Goal: Transaction & Acquisition: Purchase product/service

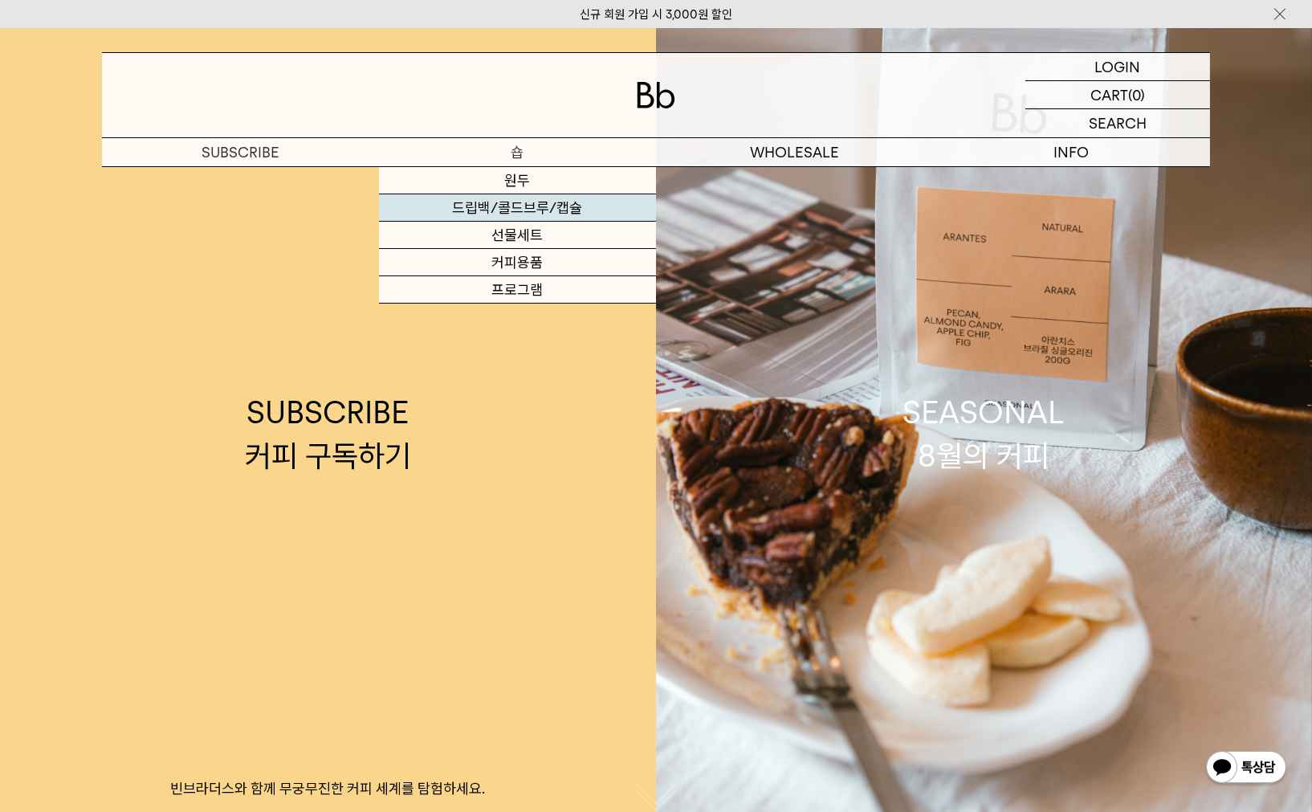
click at [519, 208] on link "드립백/콜드브루/캡슐" at bounding box center [517, 207] width 277 height 27
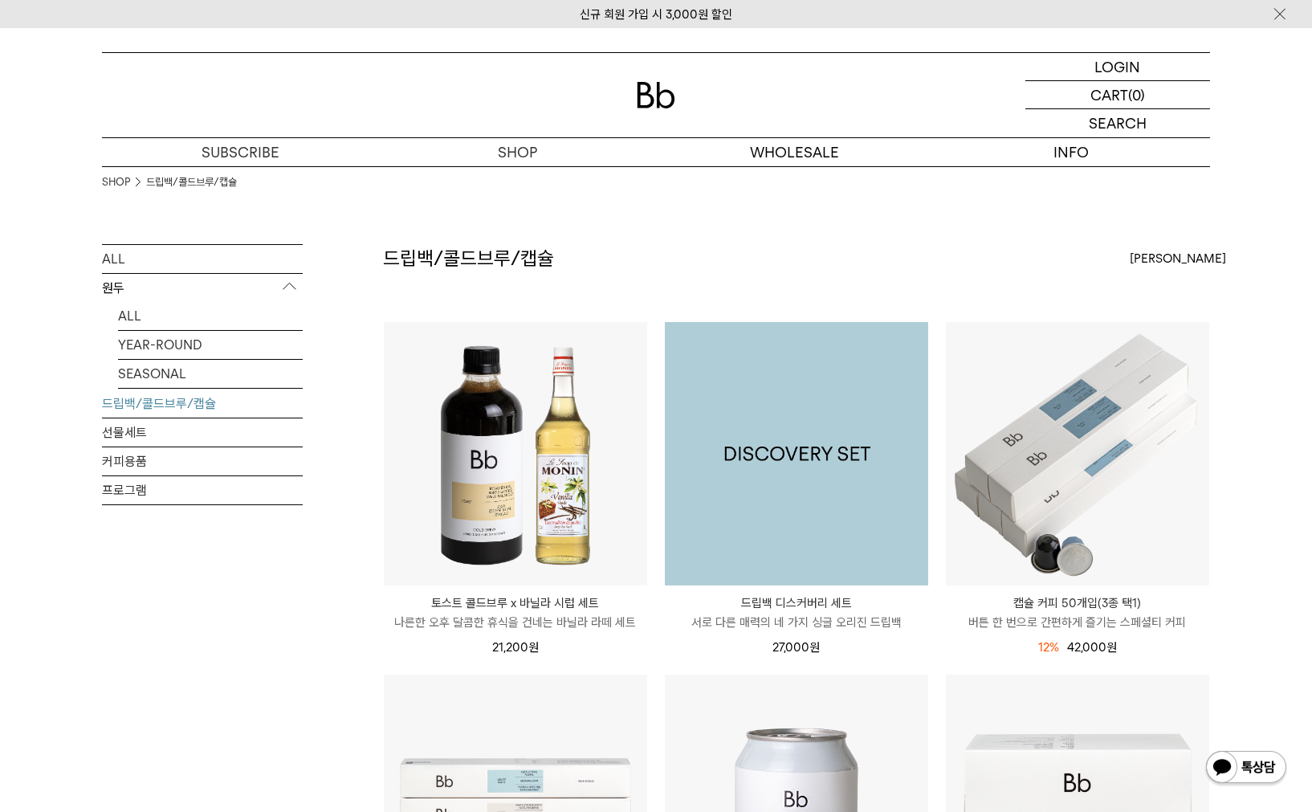
click at [797, 449] on img at bounding box center [796, 453] width 263 height 263
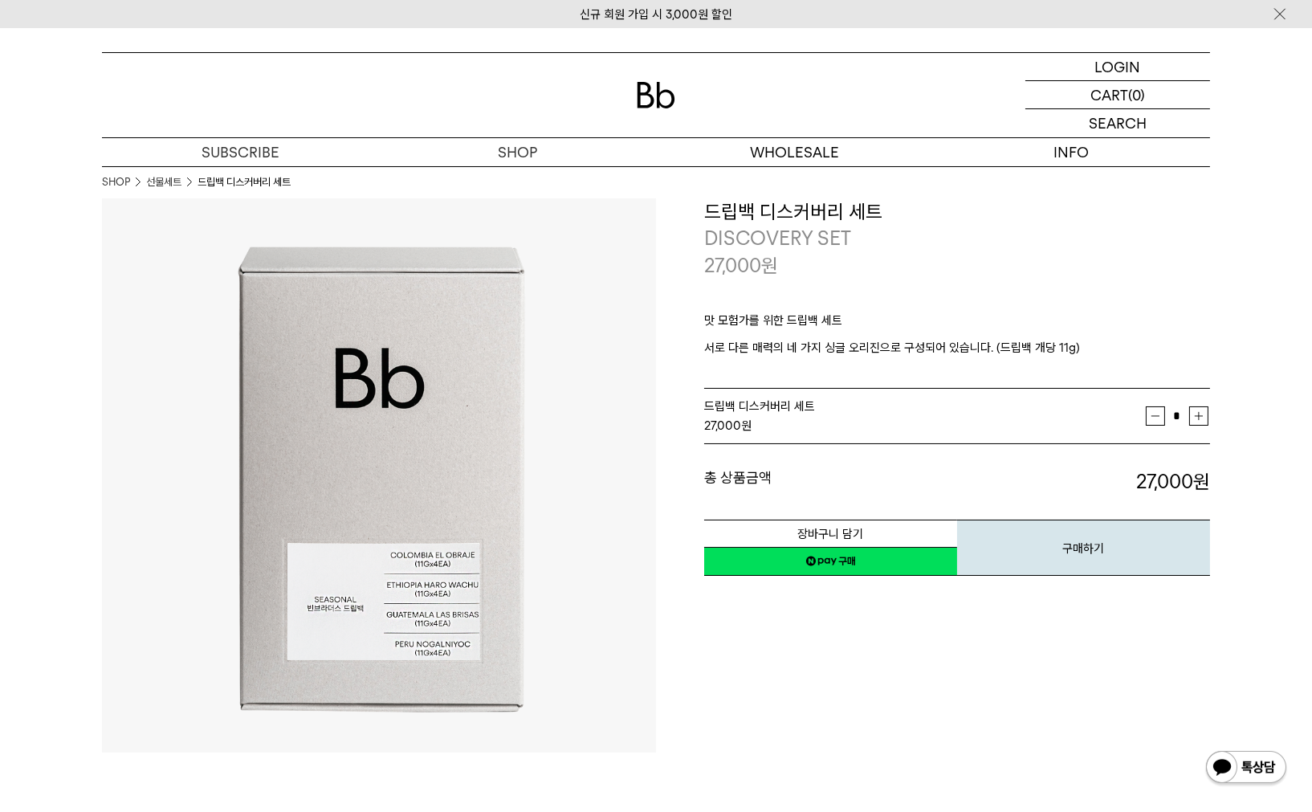
click at [835, 557] on link "네이버페이 구매하기" at bounding box center [830, 561] width 253 height 29
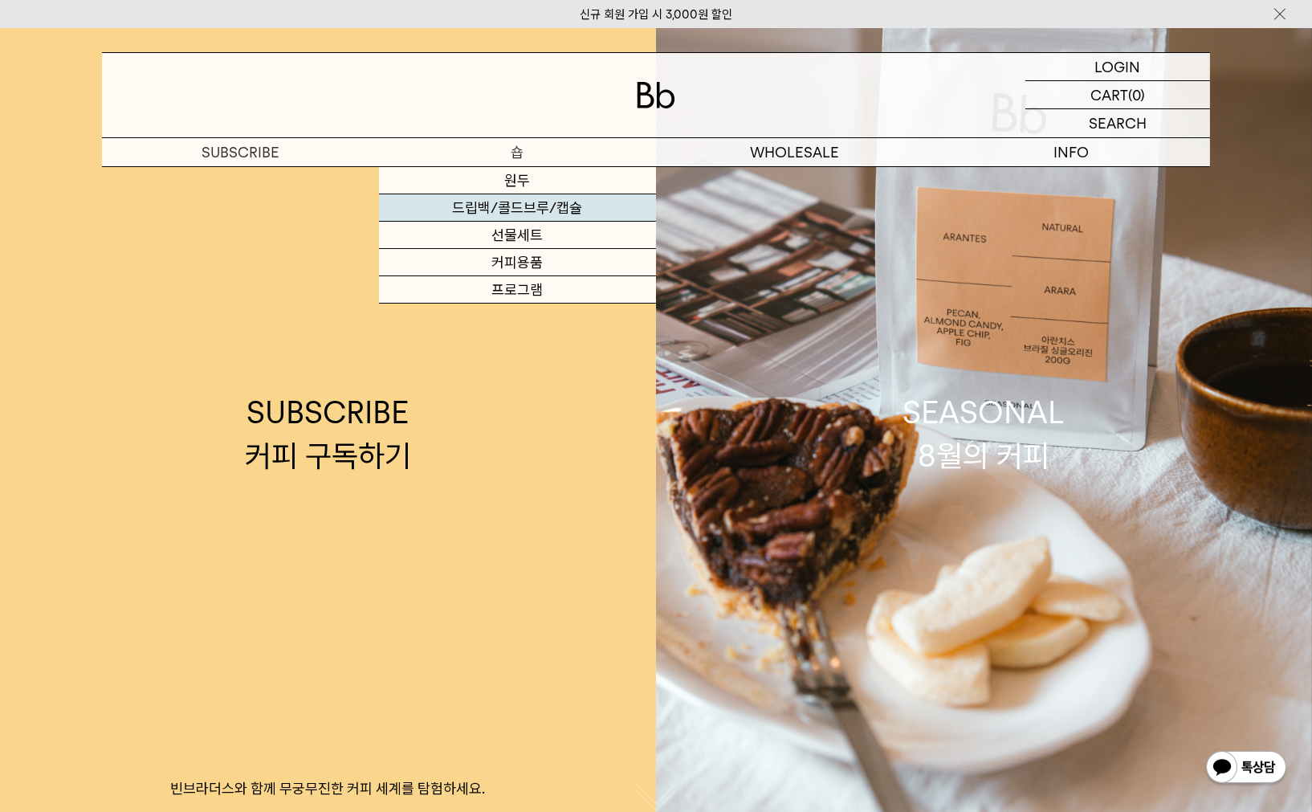
click at [520, 210] on link "드립백/콜드브루/캡슐" at bounding box center [517, 207] width 277 height 27
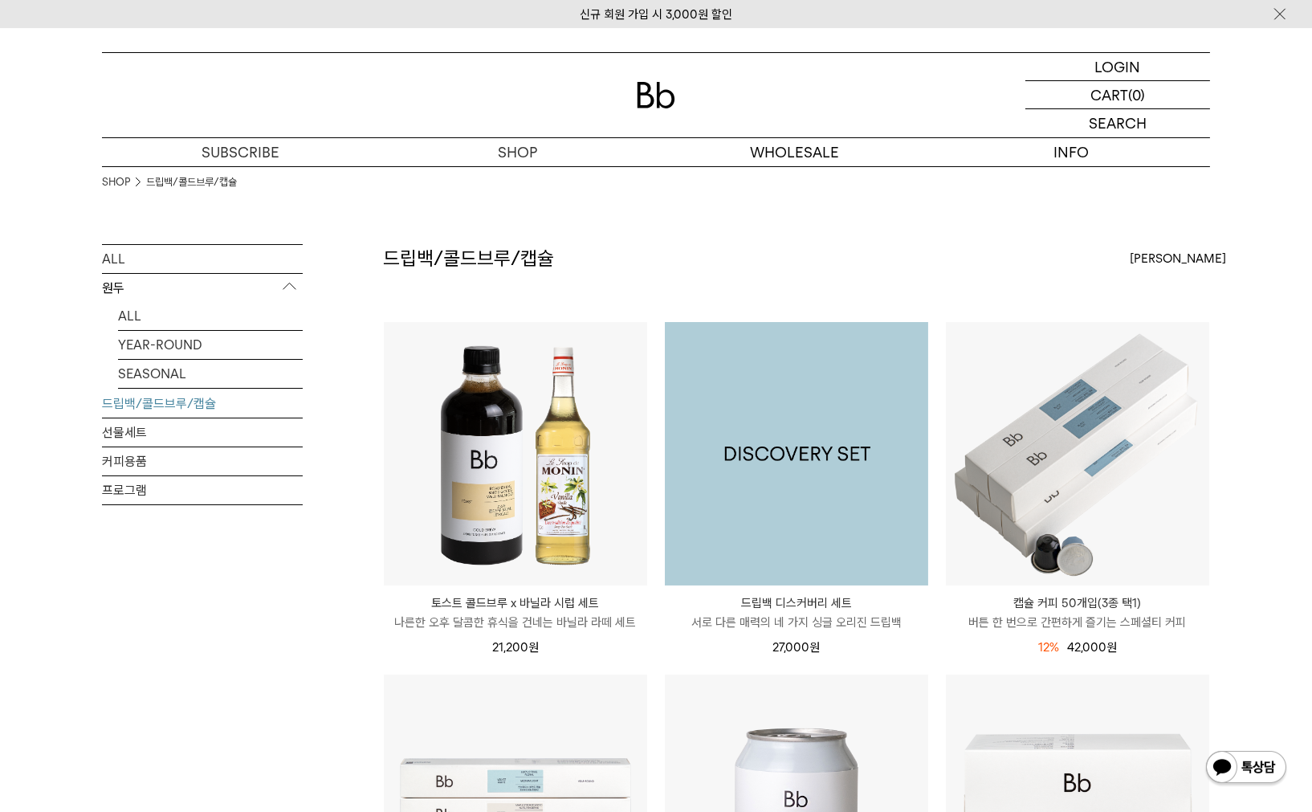
click at [785, 460] on img at bounding box center [796, 453] width 263 height 263
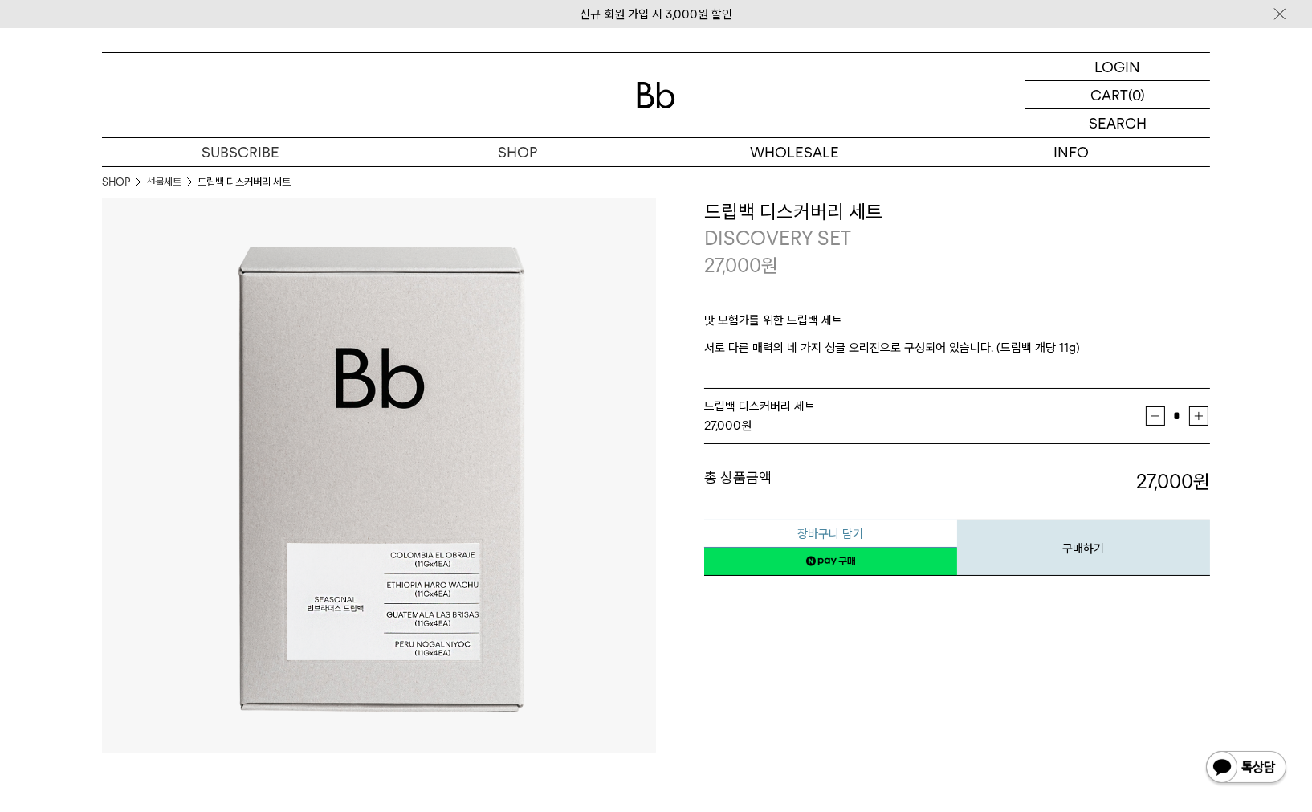
click at [814, 529] on button "장바구니 담기" at bounding box center [830, 534] width 253 height 28
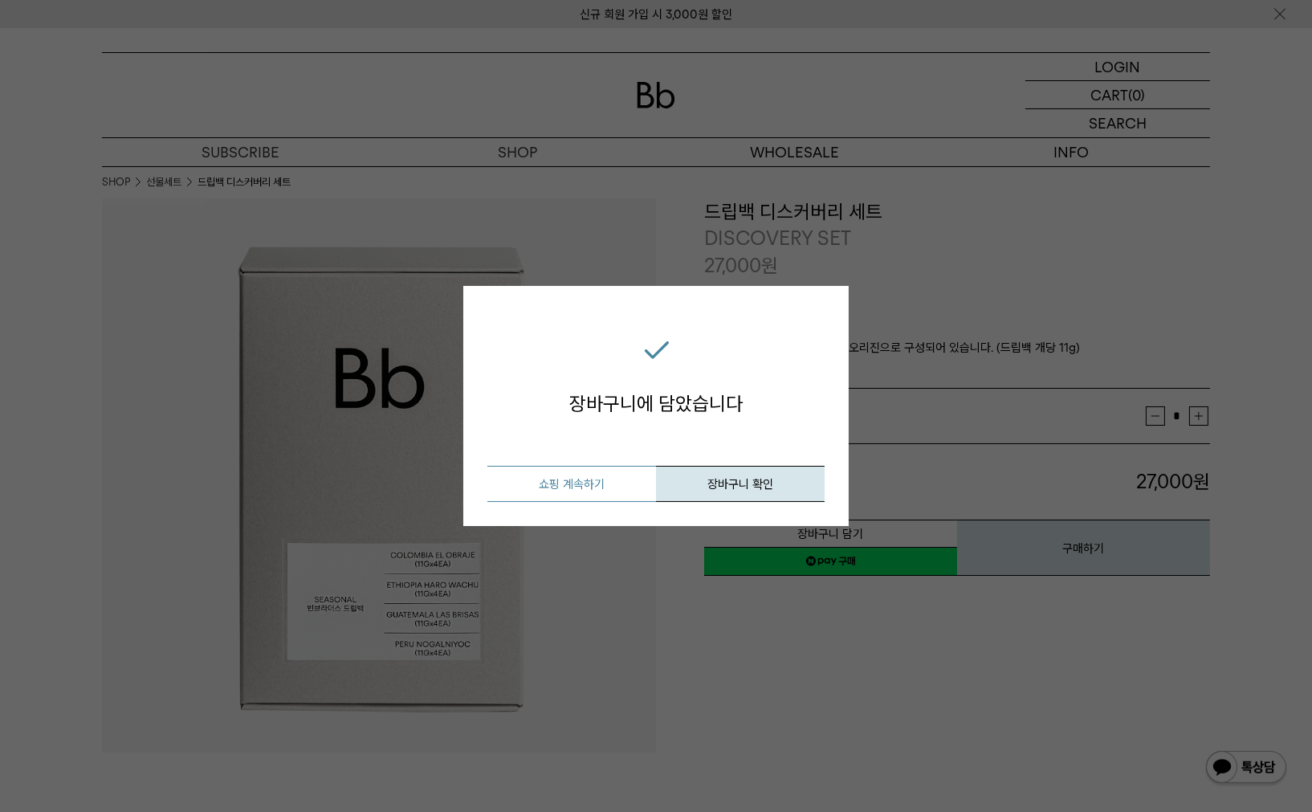
click at [571, 480] on button "쇼핑 계속하기" at bounding box center [572, 484] width 169 height 36
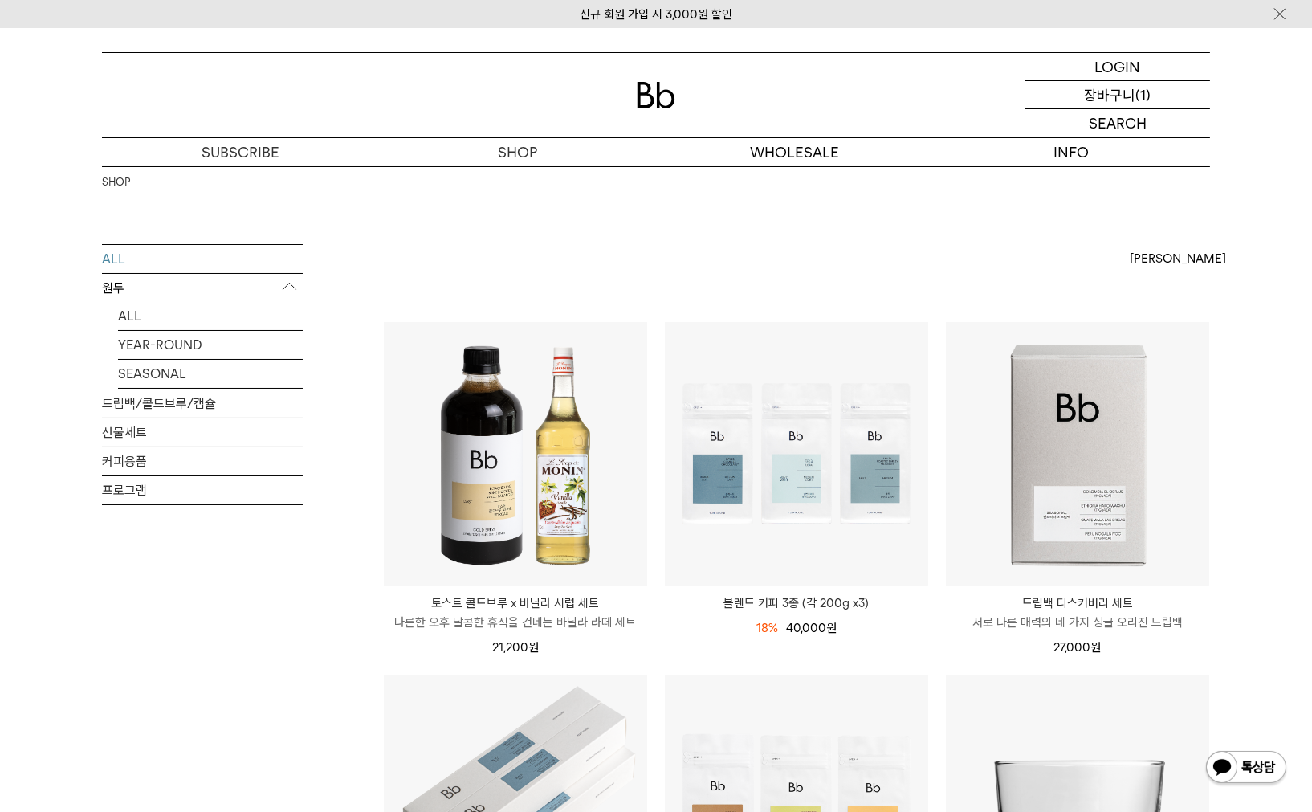
click at [1113, 98] on p "장바구니" at bounding box center [1110, 94] width 51 height 27
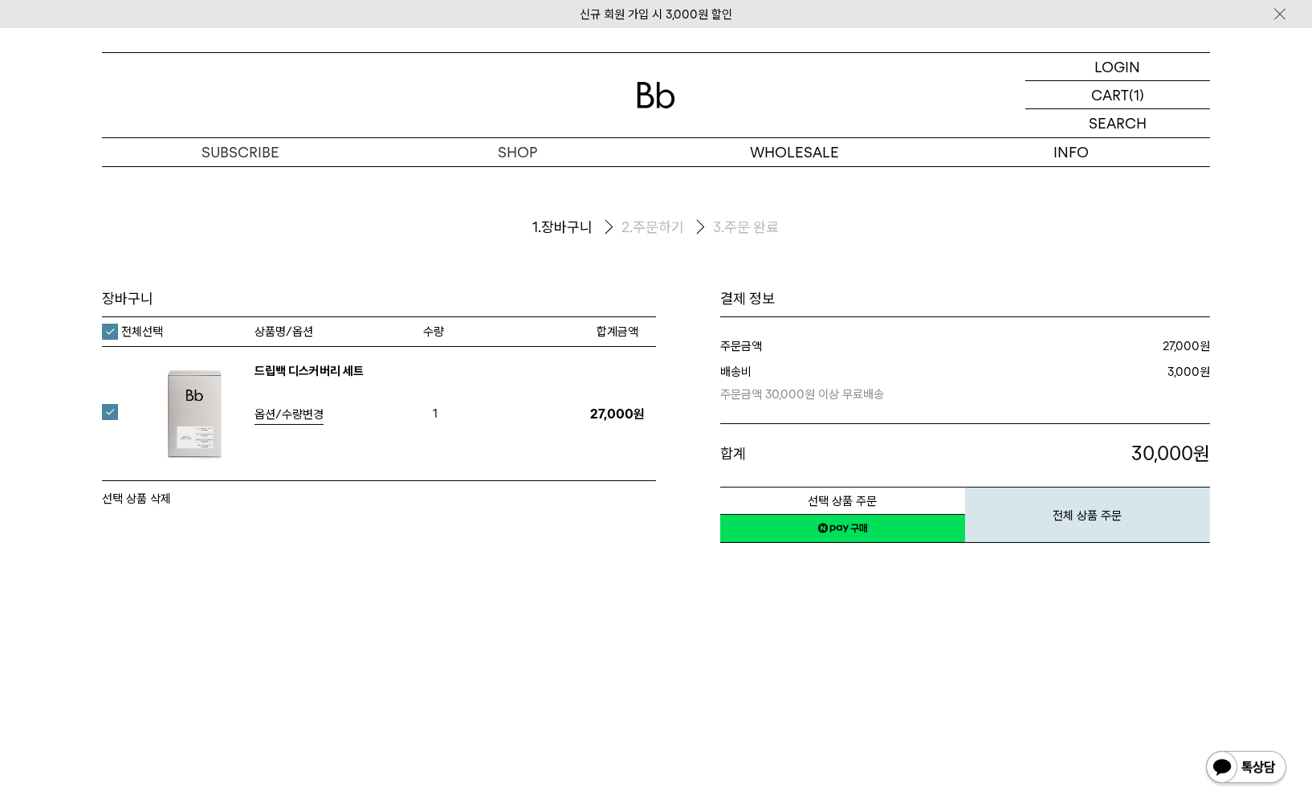
click at [300, 419] on span "옵션/수량변경" at bounding box center [289, 414] width 69 height 14
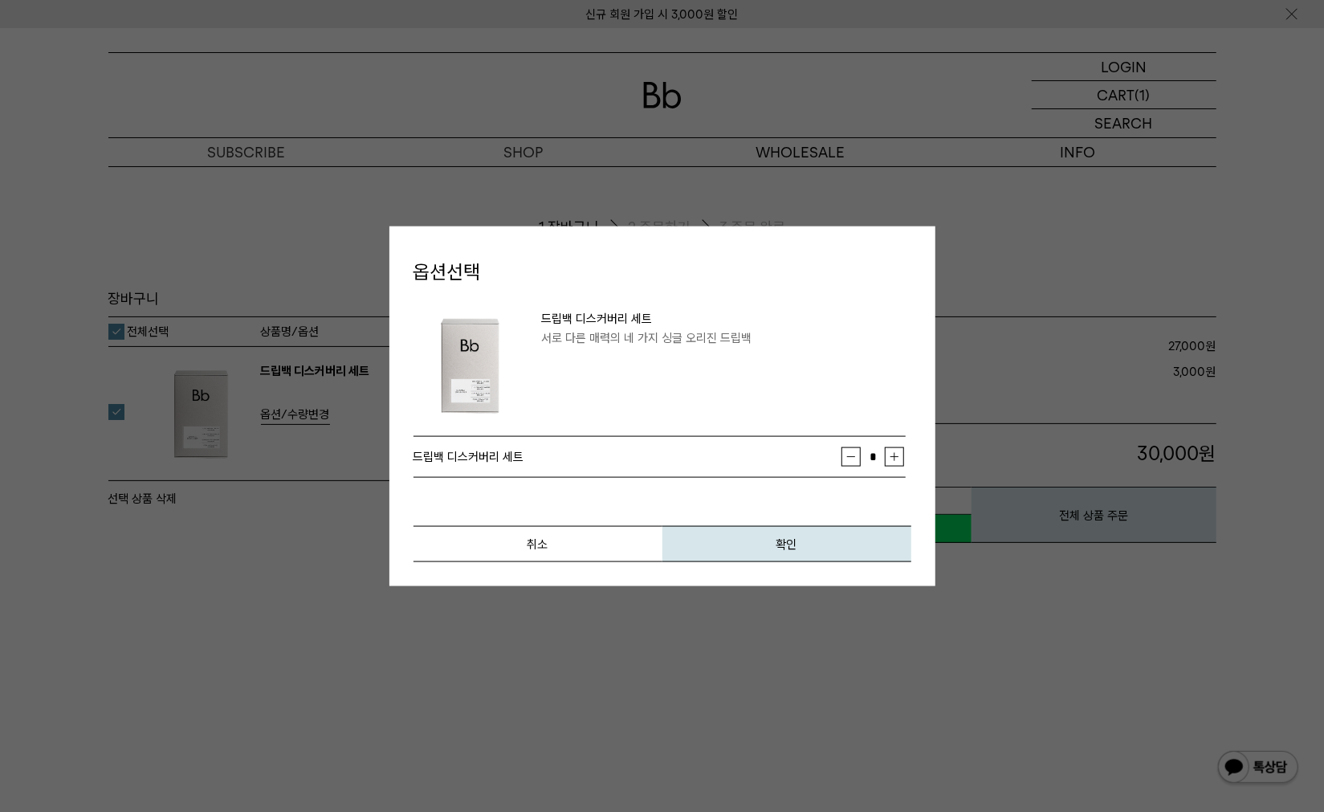
click at [905, 455] on td "* 증가 감소" at bounding box center [874, 457] width 64 height 40
click at [898, 457] on button "증가" at bounding box center [894, 456] width 19 height 19
type input "*"
click at [777, 543] on button "확인" at bounding box center [787, 544] width 249 height 36
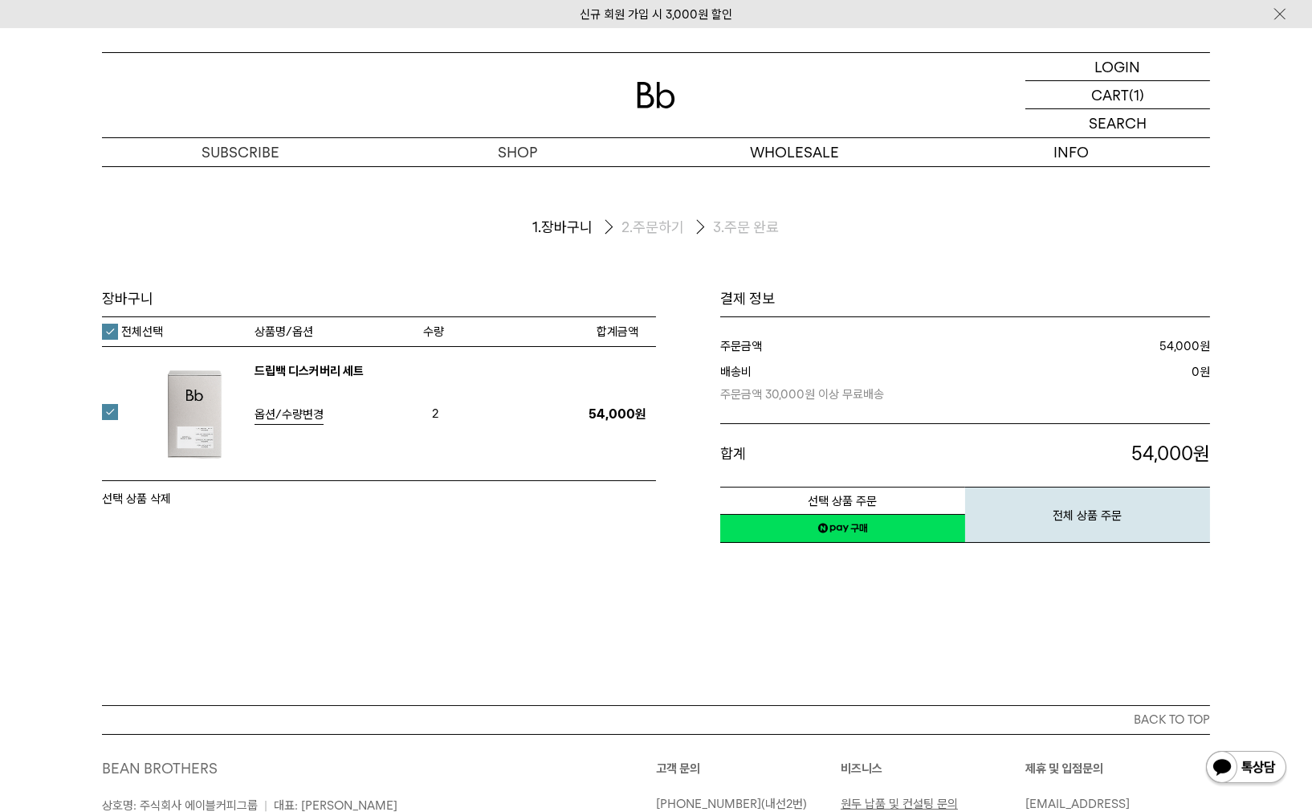
click at [291, 419] on span "옵션/수량변경" at bounding box center [289, 414] width 69 height 14
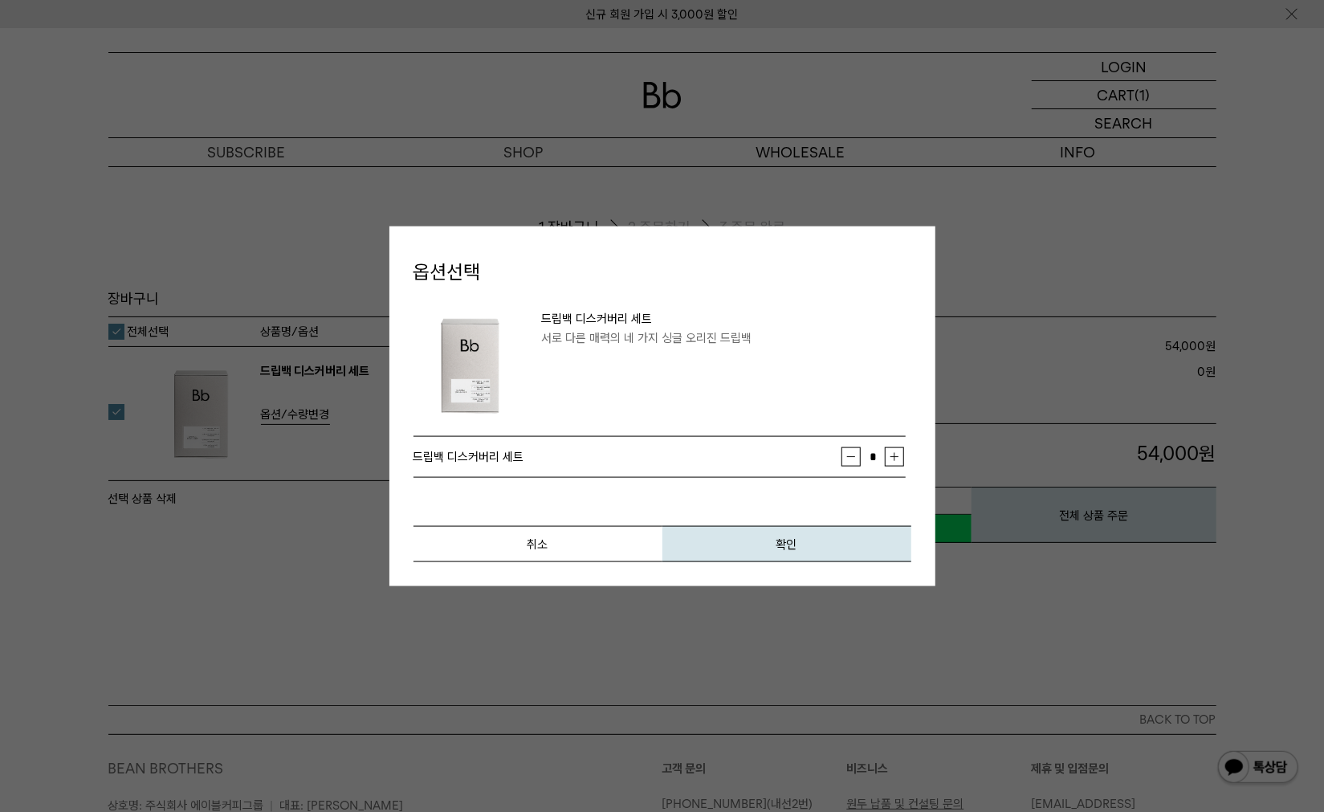
click at [857, 451] on button "감소" at bounding box center [851, 456] width 19 height 19
type input "*"
click at [781, 546] on button "확인" at bounding box center [787, 544] width 249 height 36
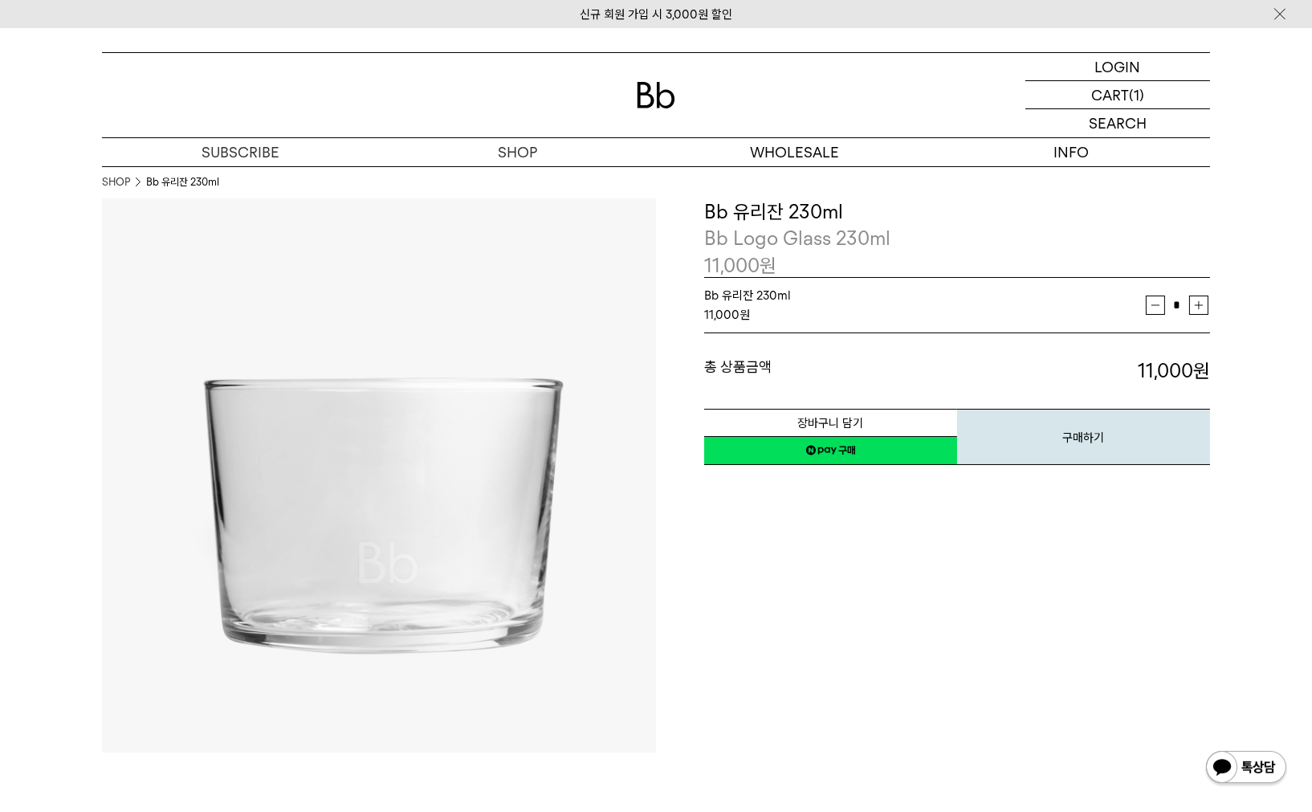
click at [1199, 304] on button "증가" at bounding box center [1199, 305] width 19 height 19
type input "*"
click at [835, 418] on button "장바구니 담기" at bounding box center [830, 423] width 253 height 28
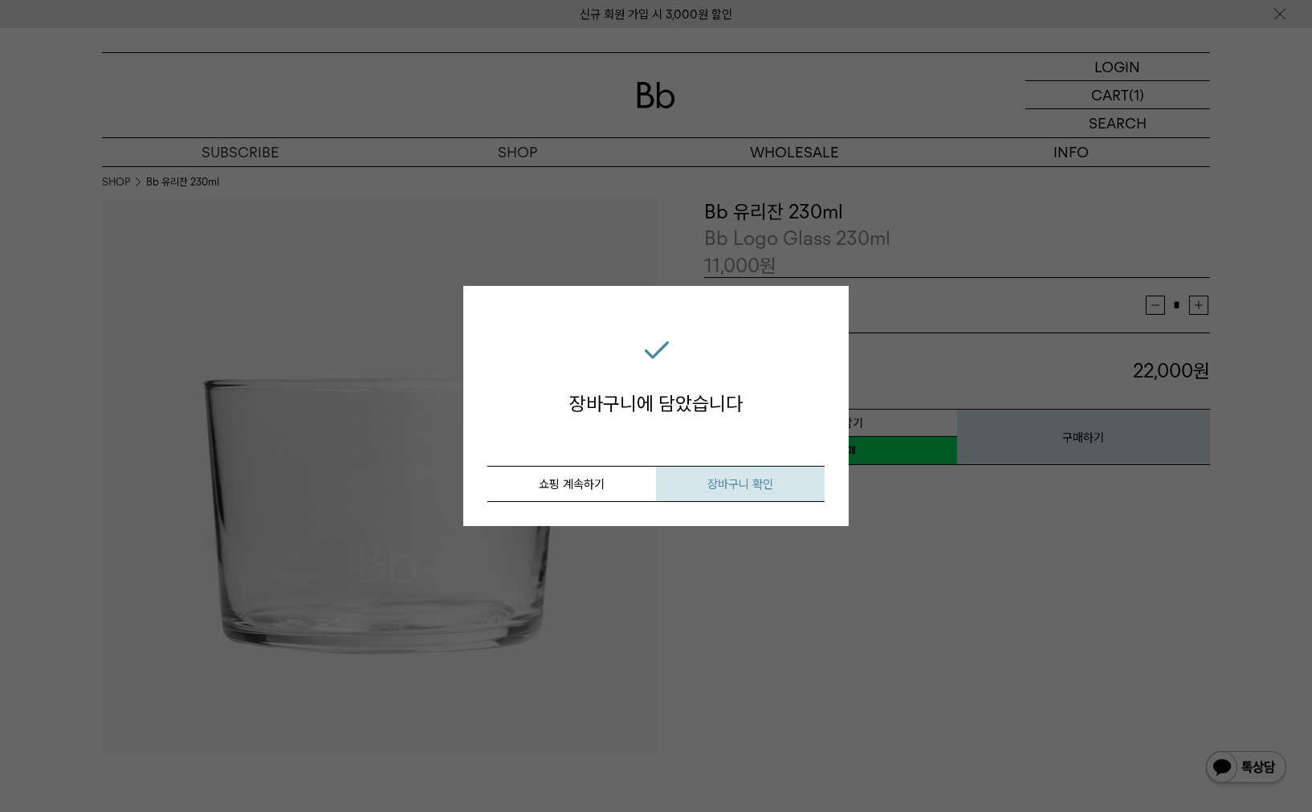
click at [742, 477] on span "장바구니 확인" at bounding box center [741, 484] width 66 height 14
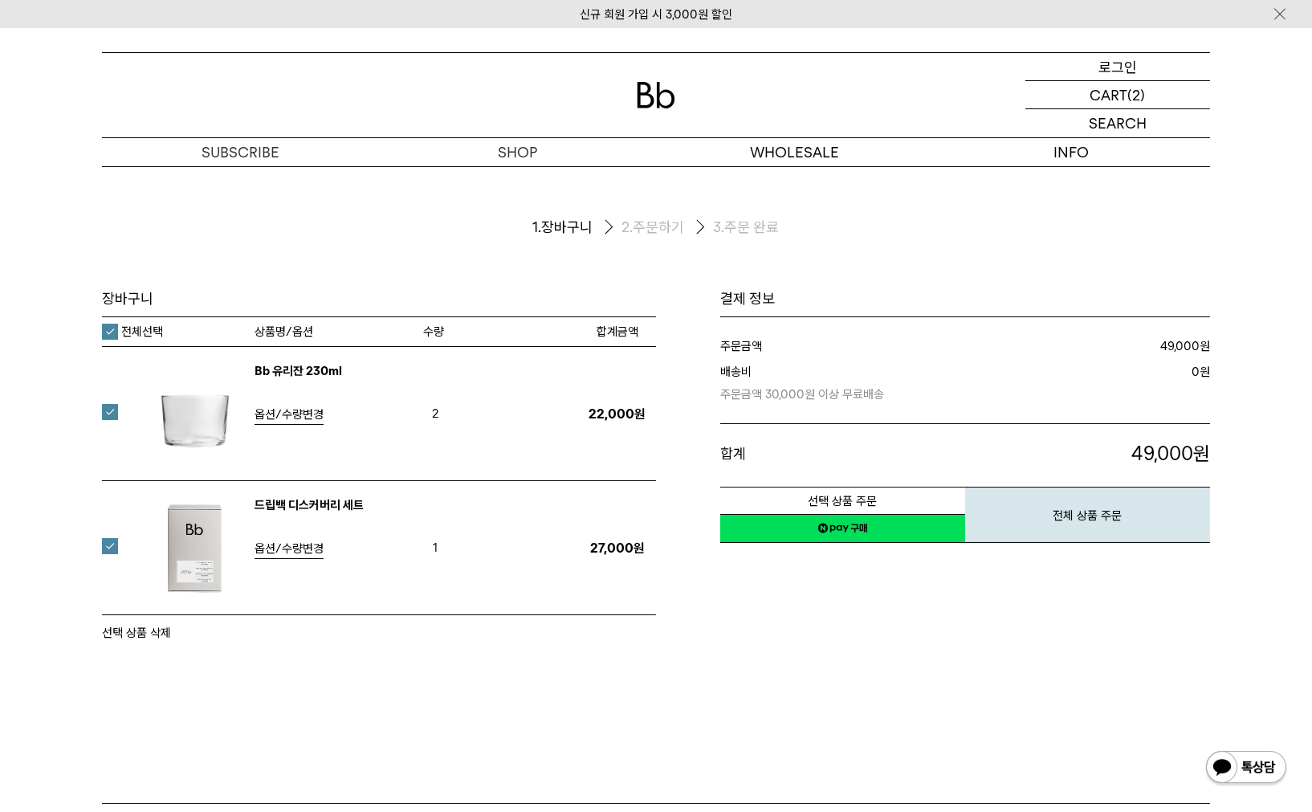
click at [1112, 73] on p "로그인" at bounding box center [1118, 66] width 39 height 27
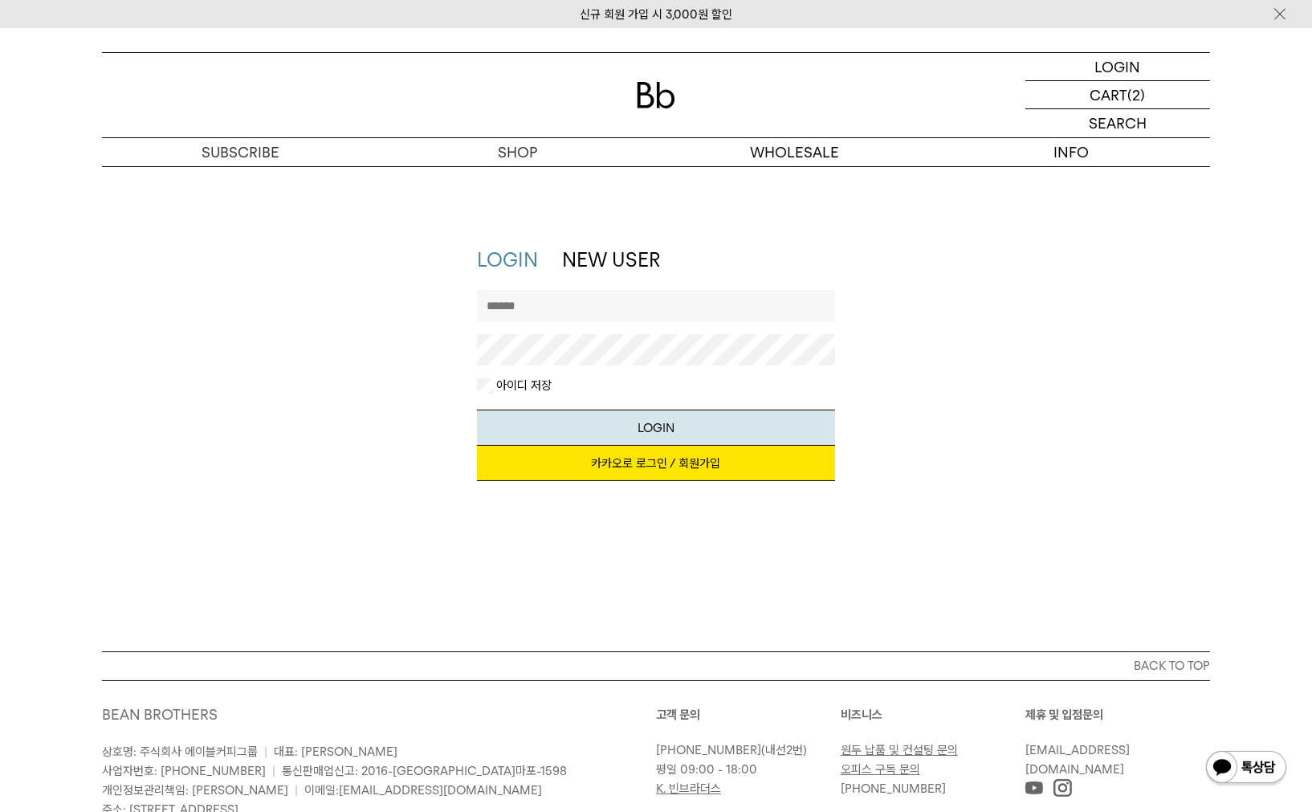
click at [556, 307] on input "text" at bounding box center [656, 306] width 359 height 32
type input "*******"
click at [663, 431] on button "LOGIN" at bounding box center [656, 428] width 359 height 36
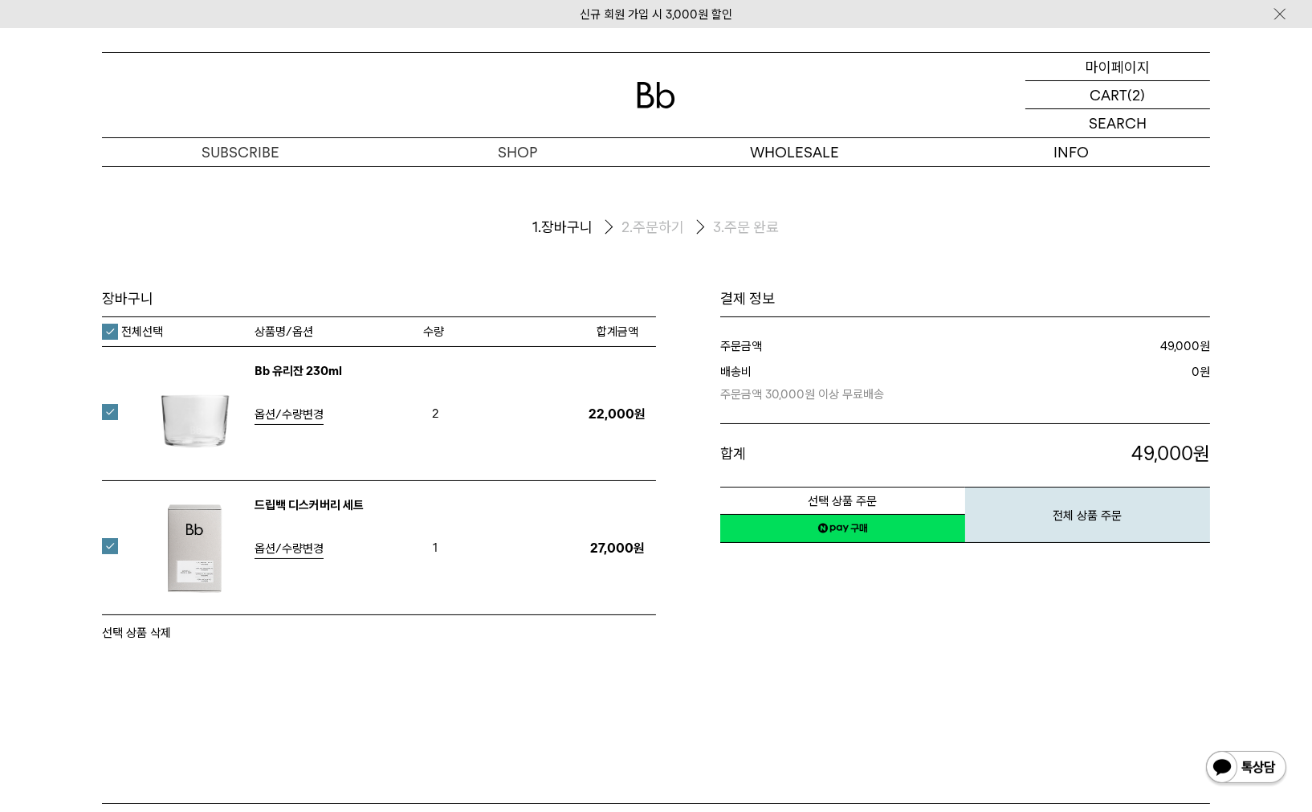
click at [1120, 74] on p "마이페이지" at bounding box center [1118, 66] width 64 height 27
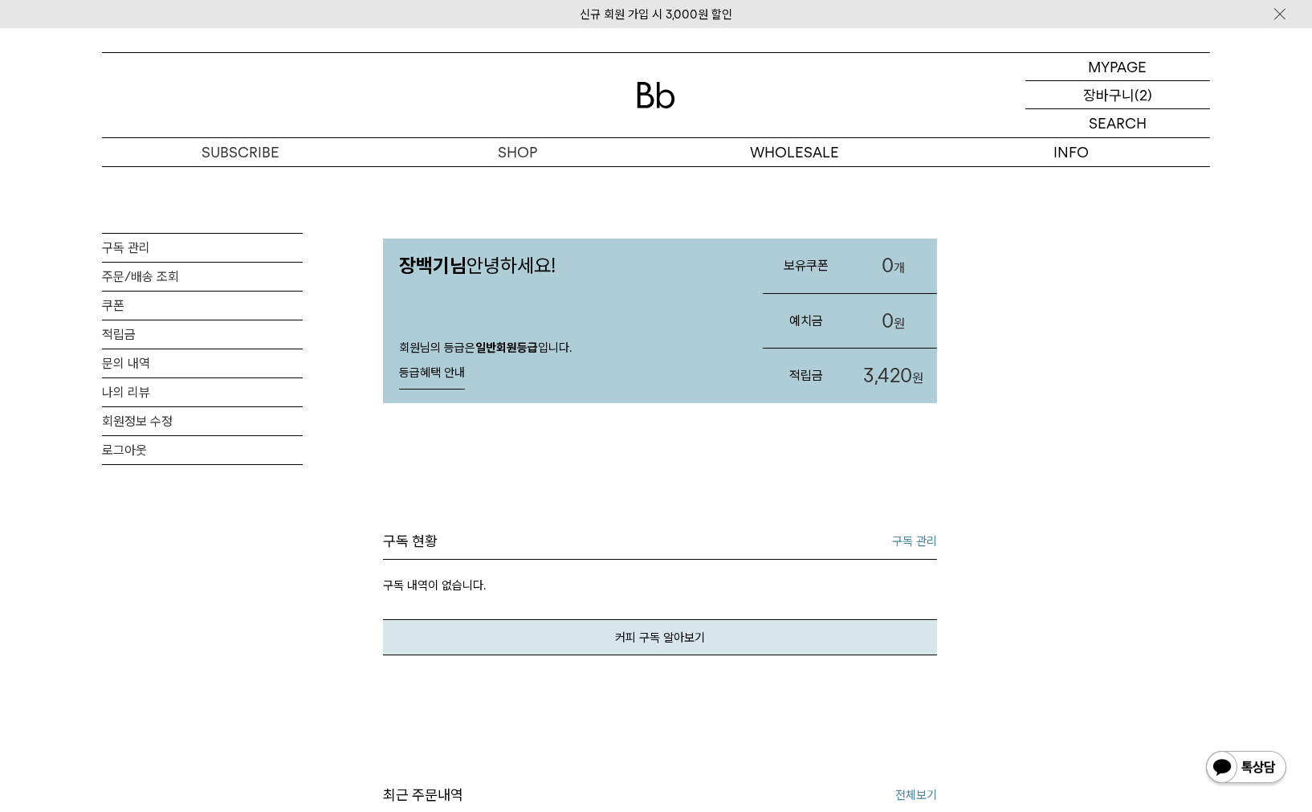
click at [1108, 96] on p "장바구니" at bounding box center [1108, 94] width 51 height 27
